Goal: Check status

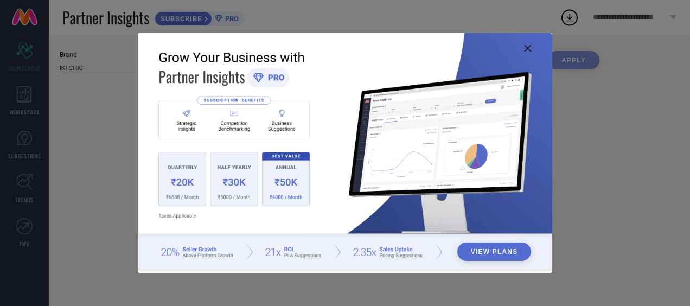
type input "All"
click at [528, 45] on icon at bounding box center [527, 48] width 7 height 7
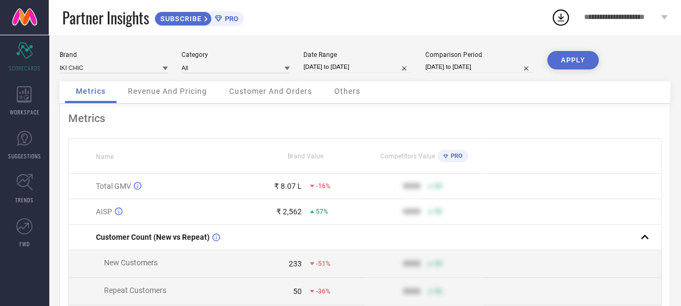
select select "7"
select select "2025"
select select "8"
select select "2025"
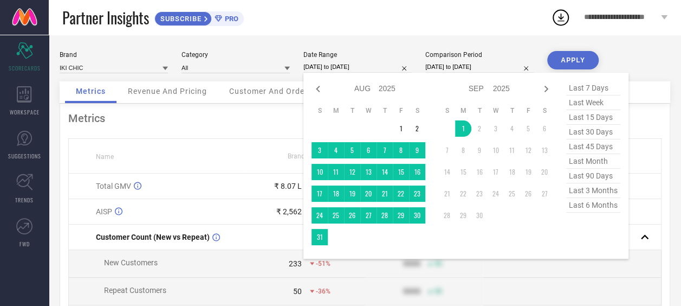
click at [338, 64] on input "[DATE] to [DATE]" at bounding box center [358, 66] width 108 height 11
click at [202, 70] on input at bounding box center [236, 67] width 108 height 11
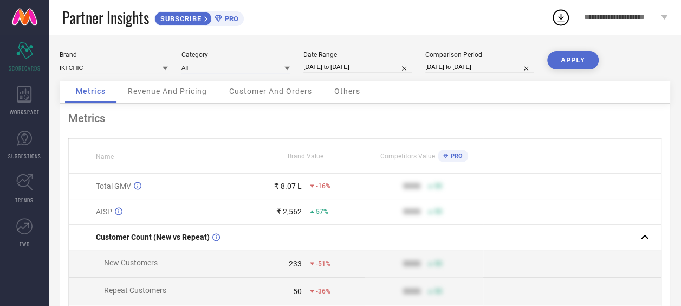
select select "7"
select select "2025"
select select "8"
select select "2025"
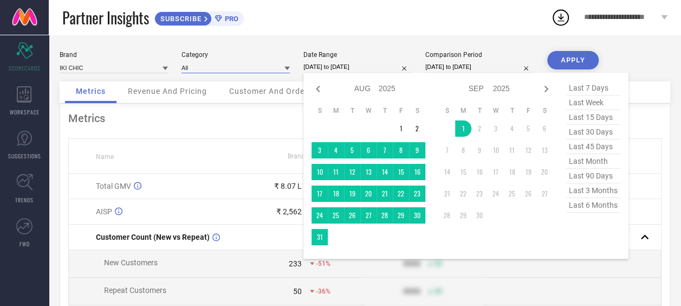
click at [314, 69] on input "[DATE] to [DATE]" at bounding box center [358, 66] width 108 height 11
type input "After [DATE]"
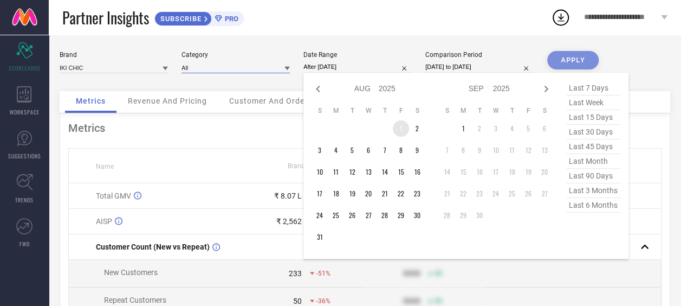
click at [396, 129] on td "1" at bounding box center [401, 128] width 16 height 16
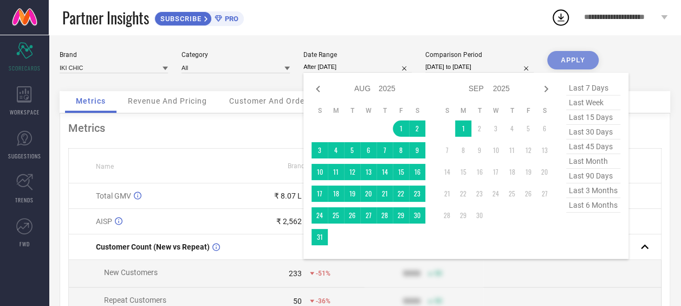
click at [325, 90] on div "Jan Feb Mar Apr May Jun [DATE] Aug Sep Oct Nov [DATE] 2016 2017 2018 2019 2020 …" at bounding box center [375, 89] width 101 height 16
click at [323, 88] on icon at bounding box center [318, 88] width 13 height 13
select select "6"
select select "2025"
select select "7"
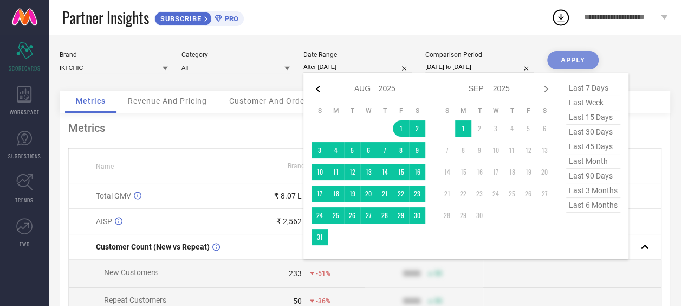
select select "2025"
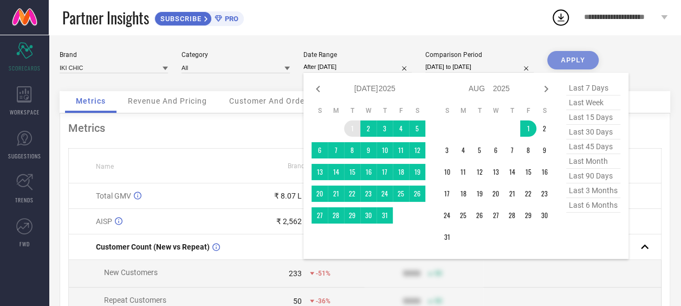
type input "[DATE] to [DATE]"
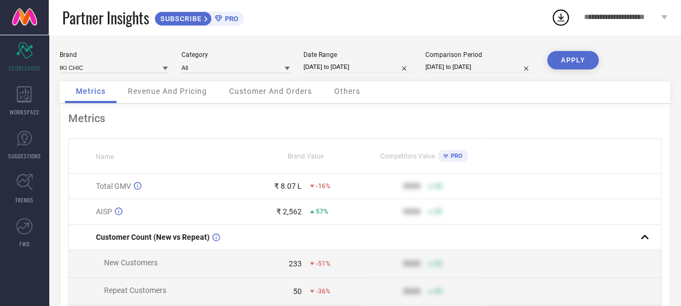
select select "6"
select select "2025"
select select "7"
select select "2025"
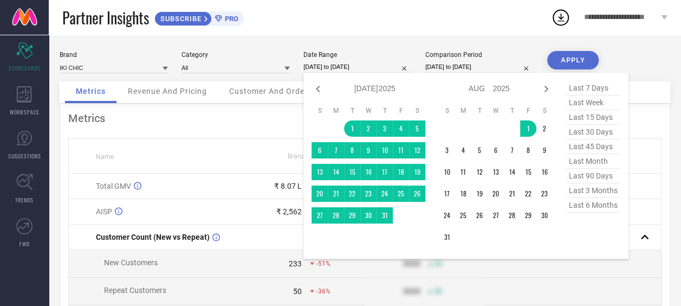
click at [386, 64] on input "[DATE] to [DATE]" at bounding box center [358, 66] width 108 height 11
type input "After [DATE]"
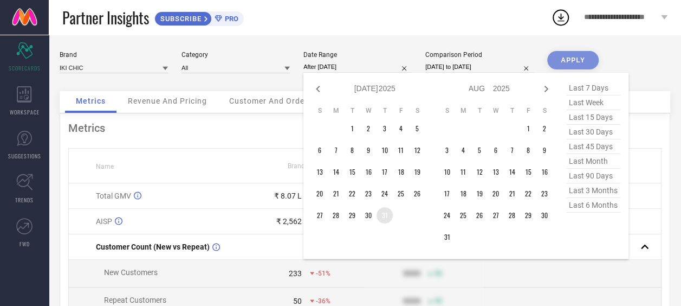
click at [388, 217] on td "31" at bounding box center [385, 215] width 16 height 16
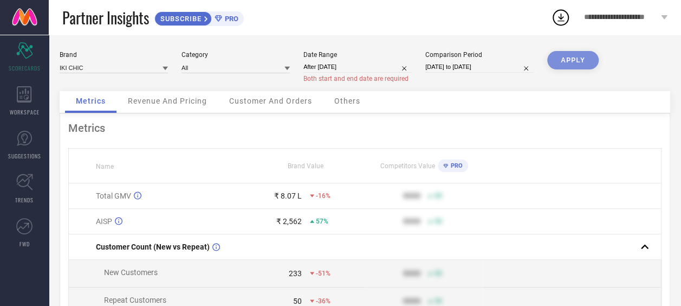
click at [407, 28] on div "Partner Insights SUBSCRIBE PRO" at bounding box center [306, 17] width 489 height 35
select select "7"
select select "2024"
select select "8"
select select "2024"
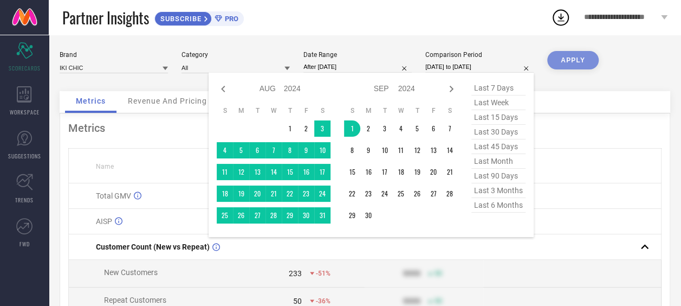
click at [433, 67] on input "[DATE] to [DATE]" at bounding box center [480, 66] width 108 height 11
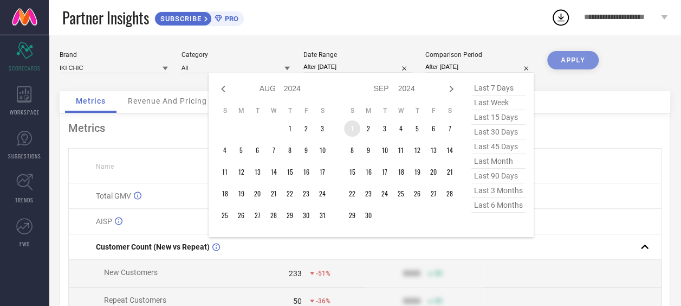
click at [358, 125] on td "1" at bounding box center [352, 128] width 16 height 16
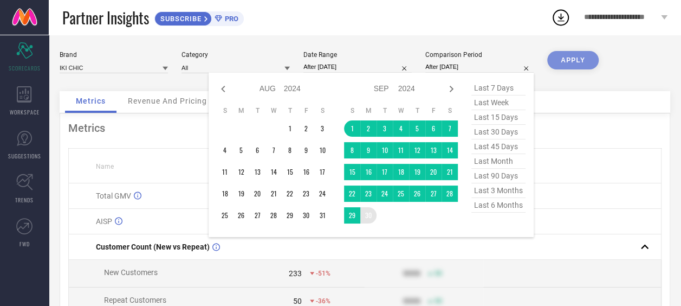
type input "[DATE] to [DATE]"
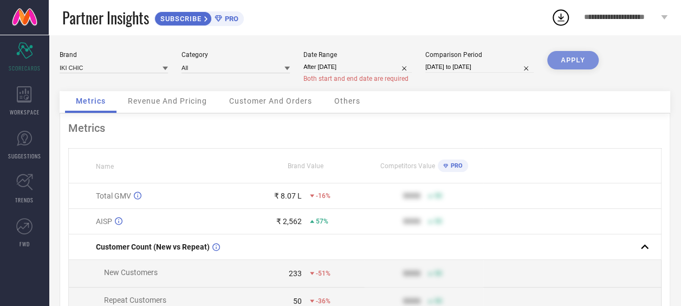
select select "8"
select select "2024"
select select "9"
select select "2024"
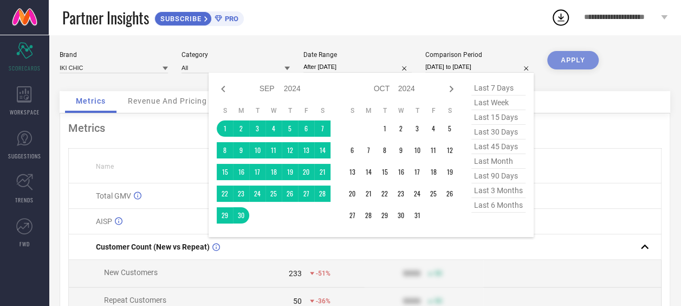
click at [464, 67] on input "[DATE] to [DATE]" at bounding box center [480, 66] width 108 height 11
click at [224, 92] on icon at bounding box center [223, 88] width 13 height 13
select select "7"
select select "2024"
select select "8"
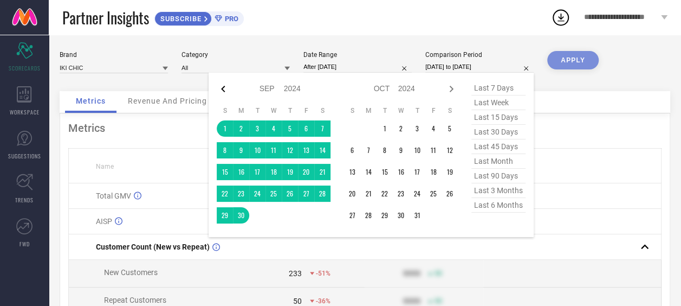
select select "2024"
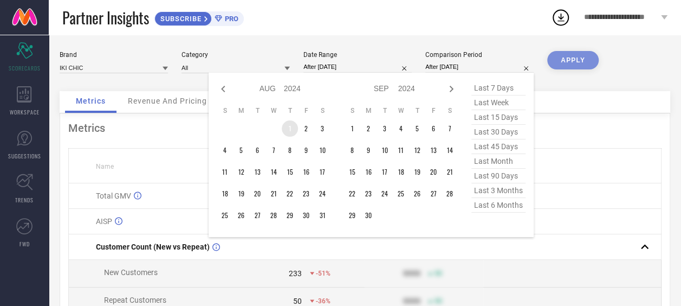
click at [291, 128] on td "1" at bounding box center [290, 128] width 16 height 16
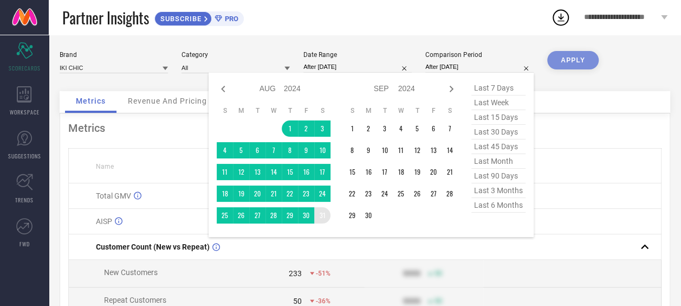
type input "[DATE] to [DATE]"
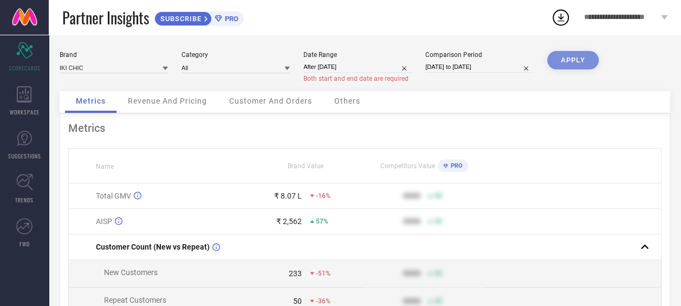
select select "6"
select select "2025"
select select "7"
select select "2025"
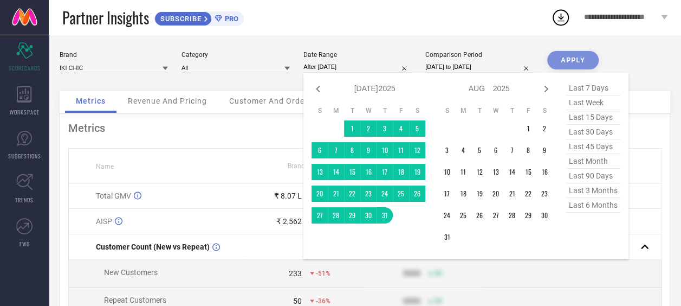
click at [372, 67] on input "After [DATE]" at bounding box center [358, 66] width 108 height 11
type input "[DATE] to [DATE]"
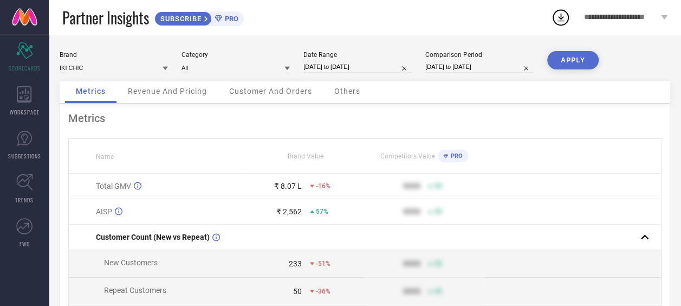
click at [558, 63] on button "APPLY" at bounding box center [574, 60] width 52 height 18
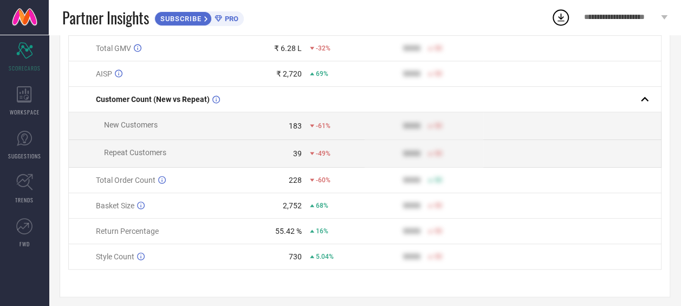
scroll to position [147, 0]
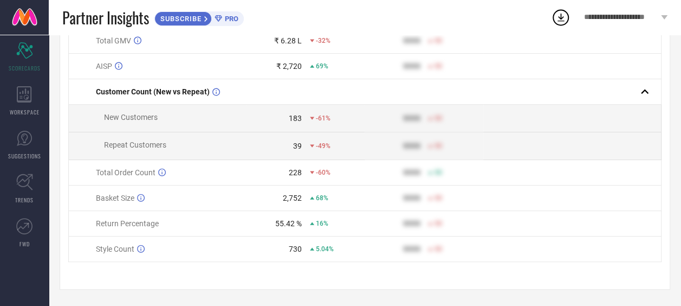
click at [202, 266] on div "Metrics Name Brand Value Competitors Value PRO Total GMV ₹ 6.28 L -32% 9999 50 …" at bounding box center [365, 123] width 611 height 331
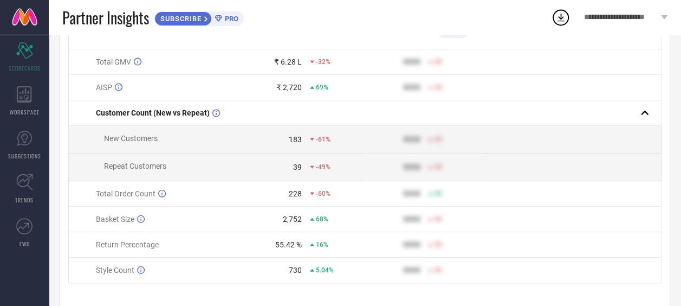
scroll to position [108, 0]
